Goal: Find specific page/section: Find specific page/section

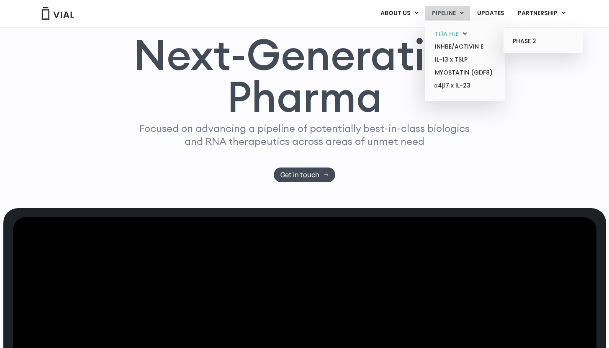
scroll to position [45, 0]
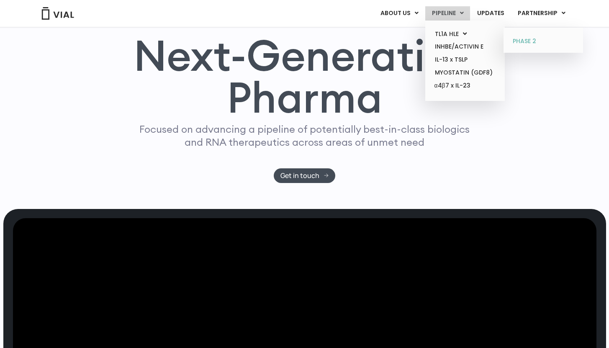
click at [525, 42] on link "PHASE 2" at bounding box center [542, 41] width 73 height 13
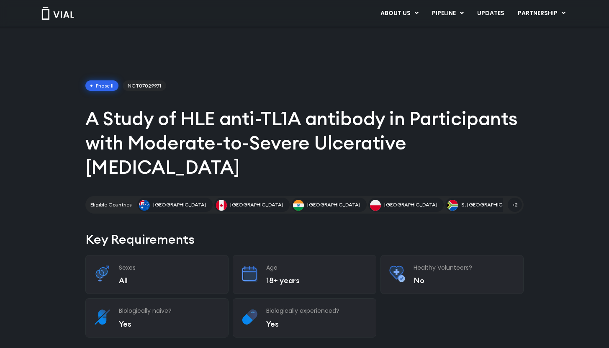
scroll to position [21, 0]
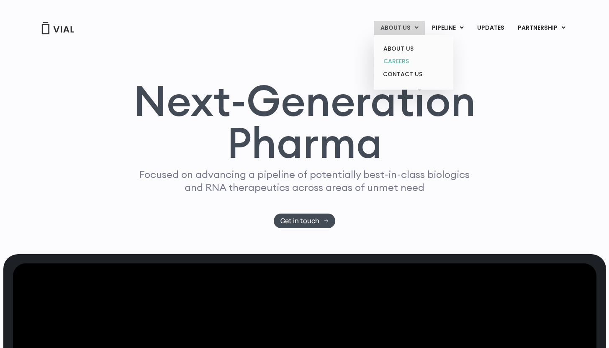
click at [399, 60] on link "CAREERS" at bounding box center [413, 61] width 73 height 13
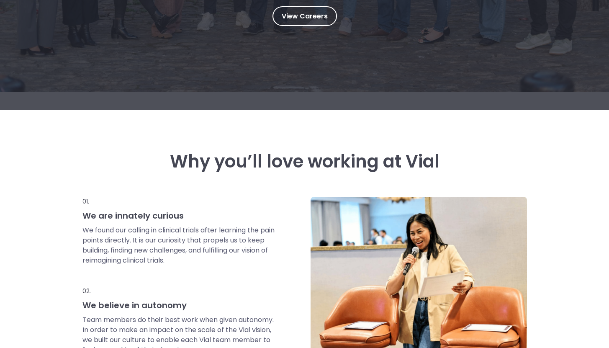
scroll to position [234, 0]
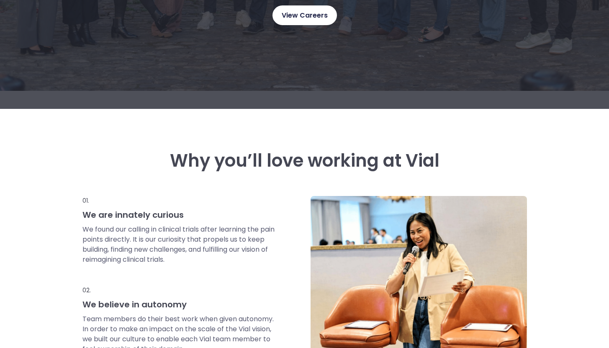
click at [304, 10] on span "View Careers" at bounding box center [305, 15] width 46 height 11
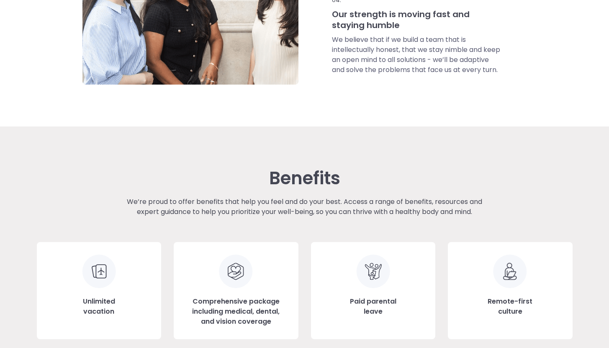
scroll to position [780, 0]
